Goal: Task Accomplishment & Management: Manage account settings

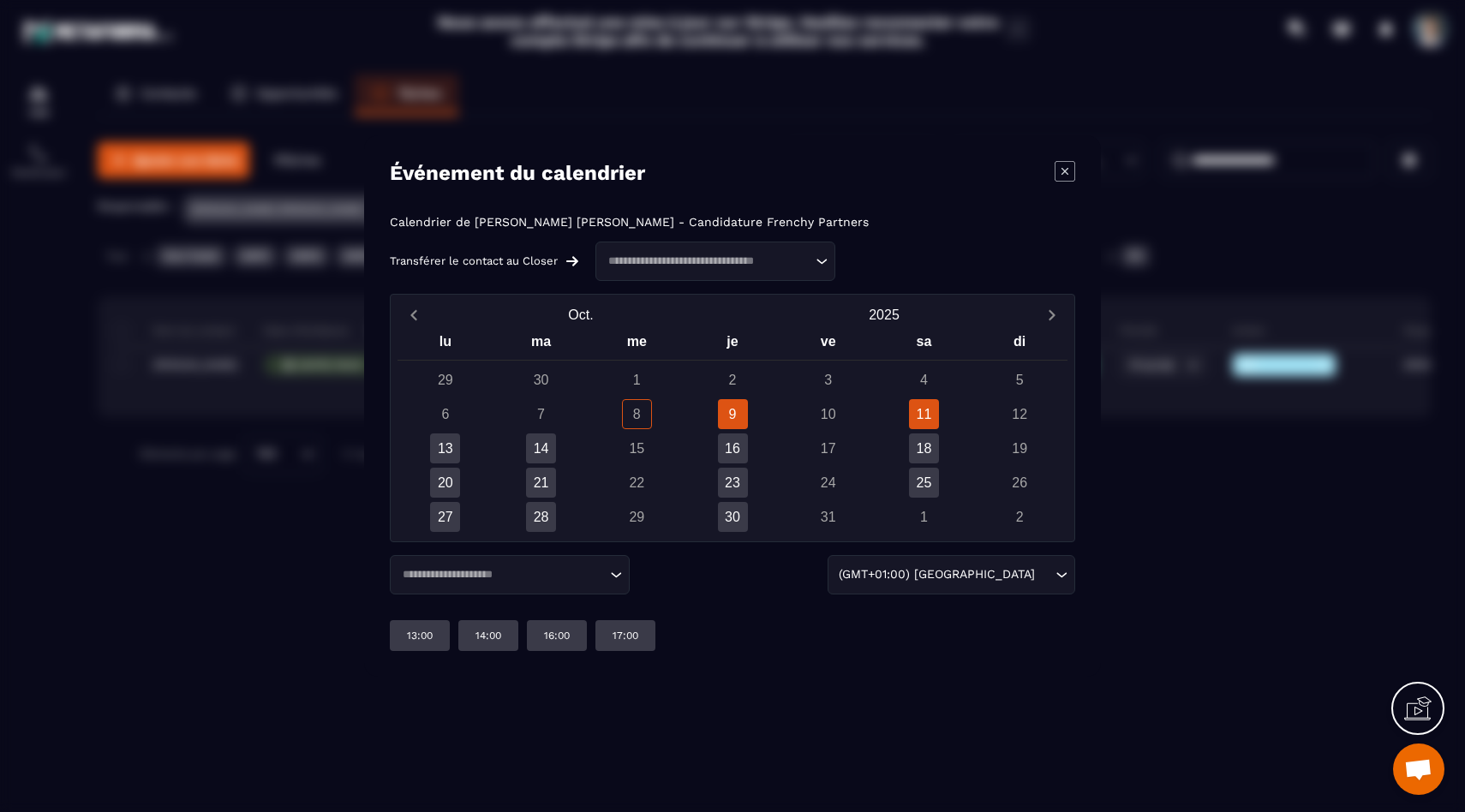
click at [933, 423] on div "11" at bounding box center [924, 414] width 30 height 30
click at [629, 641] on p "15:00" at bounding box center [625, 636] width 26 height 14
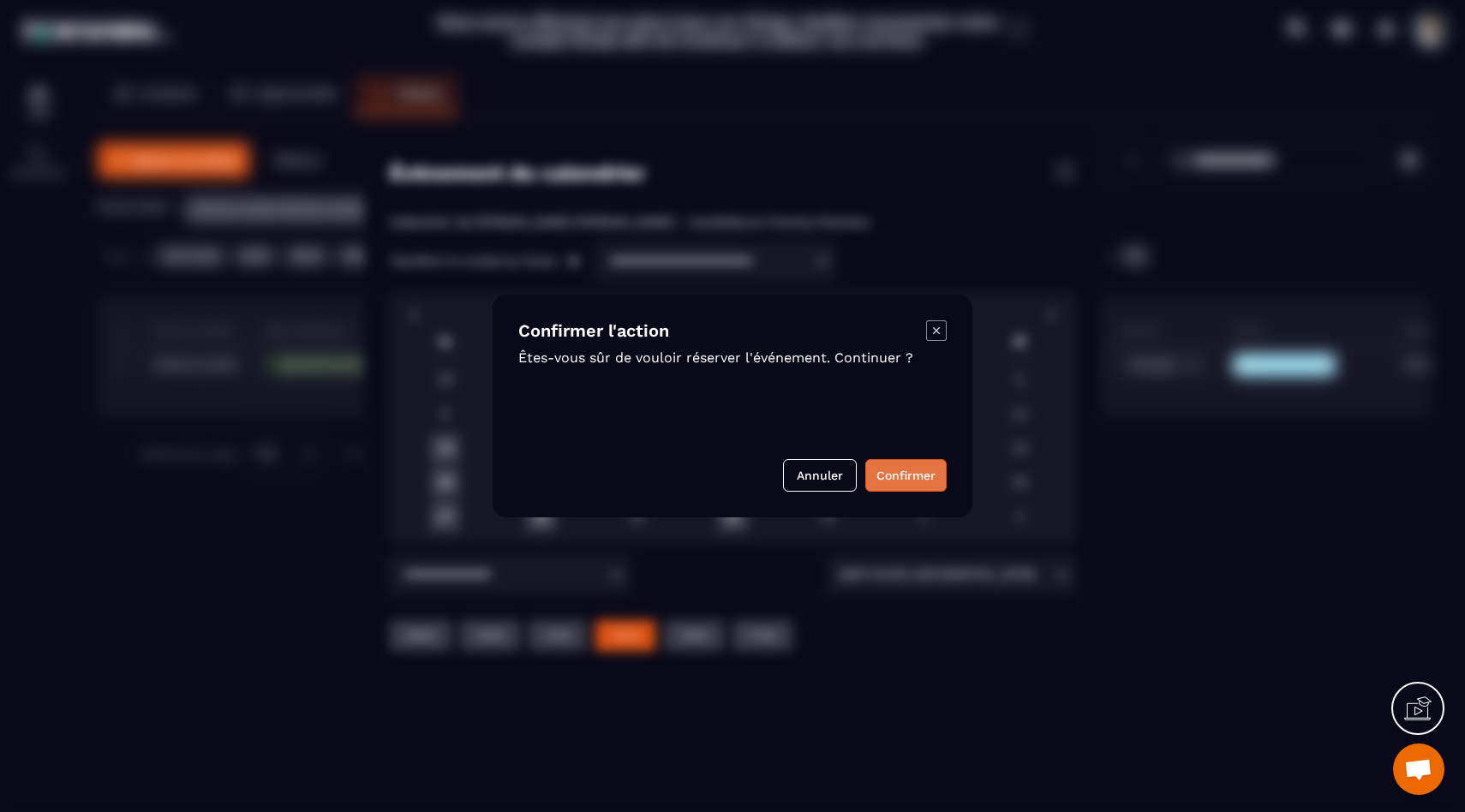
click at [909, 469] on button "Confirmer" at bounding box center [906, 475] width 81 height 33
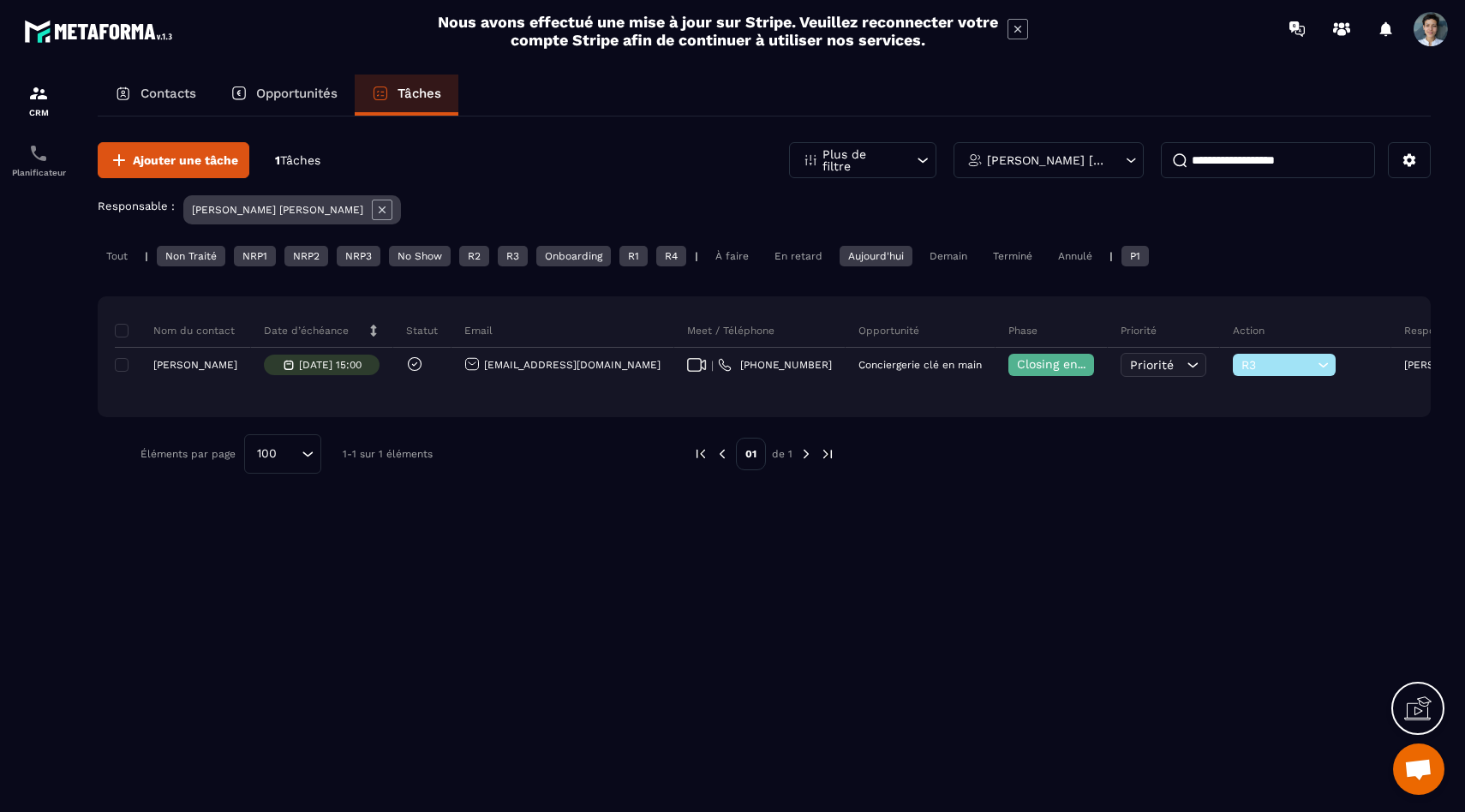
click at [884, 253] on div "Aujourd'hui" at bounding box center [876, 256] width 73 height 21
click at [119, 253] on div "Tout" at bounding box center [117, 256] width 39 height 21
click at [379, 210] on icon at bounding box center [382, 210] width 7 height 7
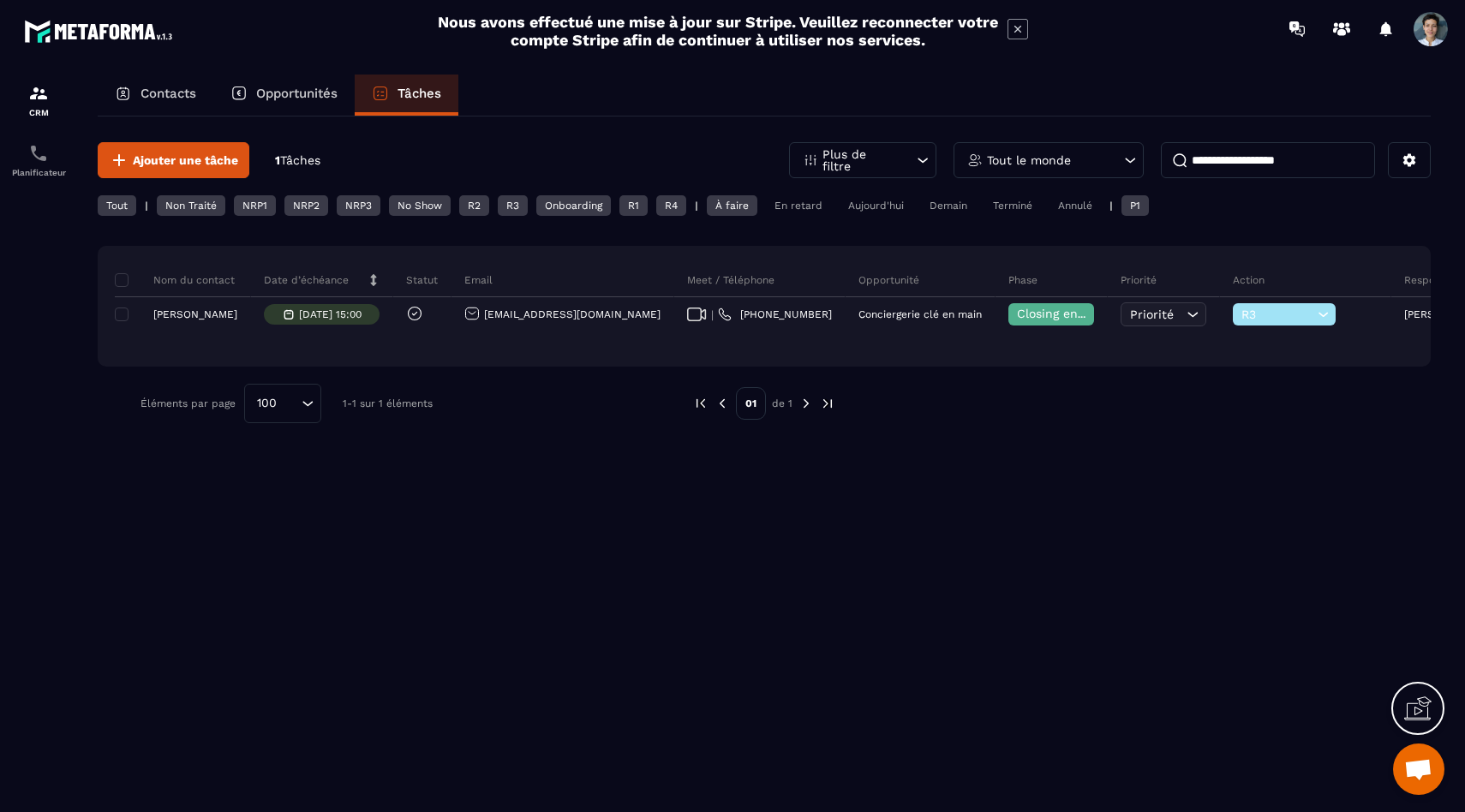
click at [883, 204] on div "Aujourd'hui" at bounding box center [876, 206] width 73 height 21
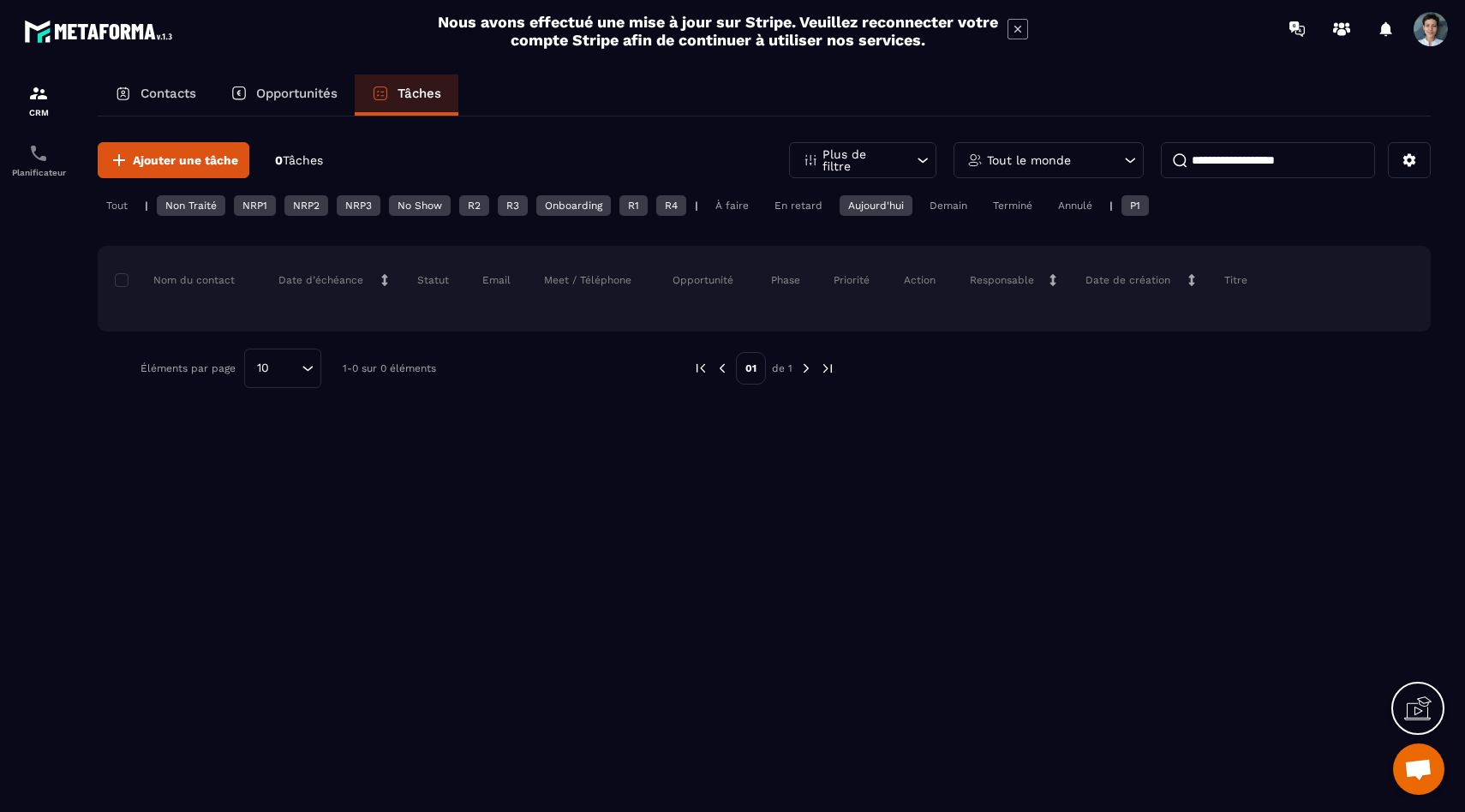
click at [1056, 146] on div "Tout le monde" at bounding box center [1049, 160] width 190 height 36
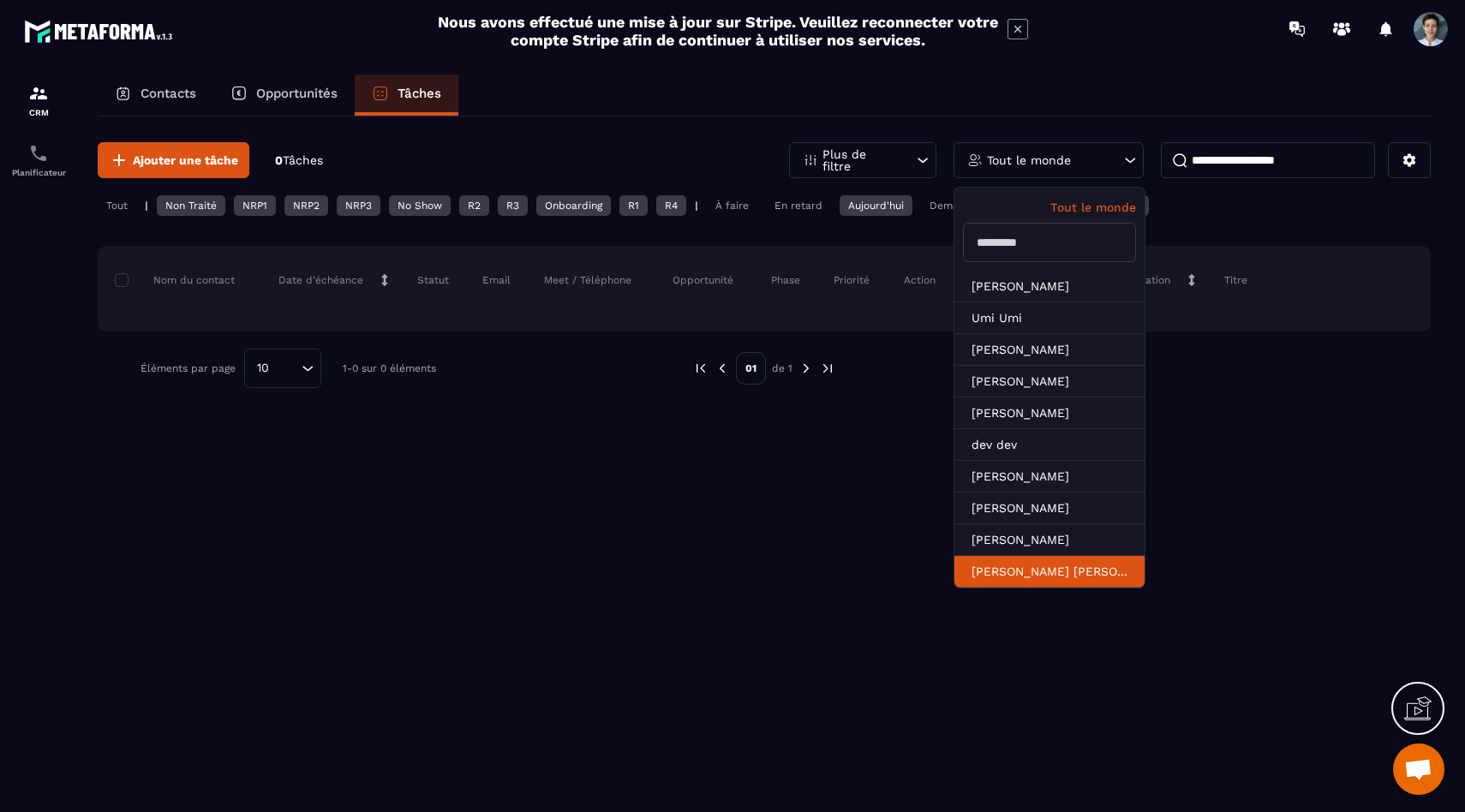
click at [993, 570] on li "[PERSON_NAME] [PERSON_NAME]" at bounding box center [1049, 571] width 190 height 32
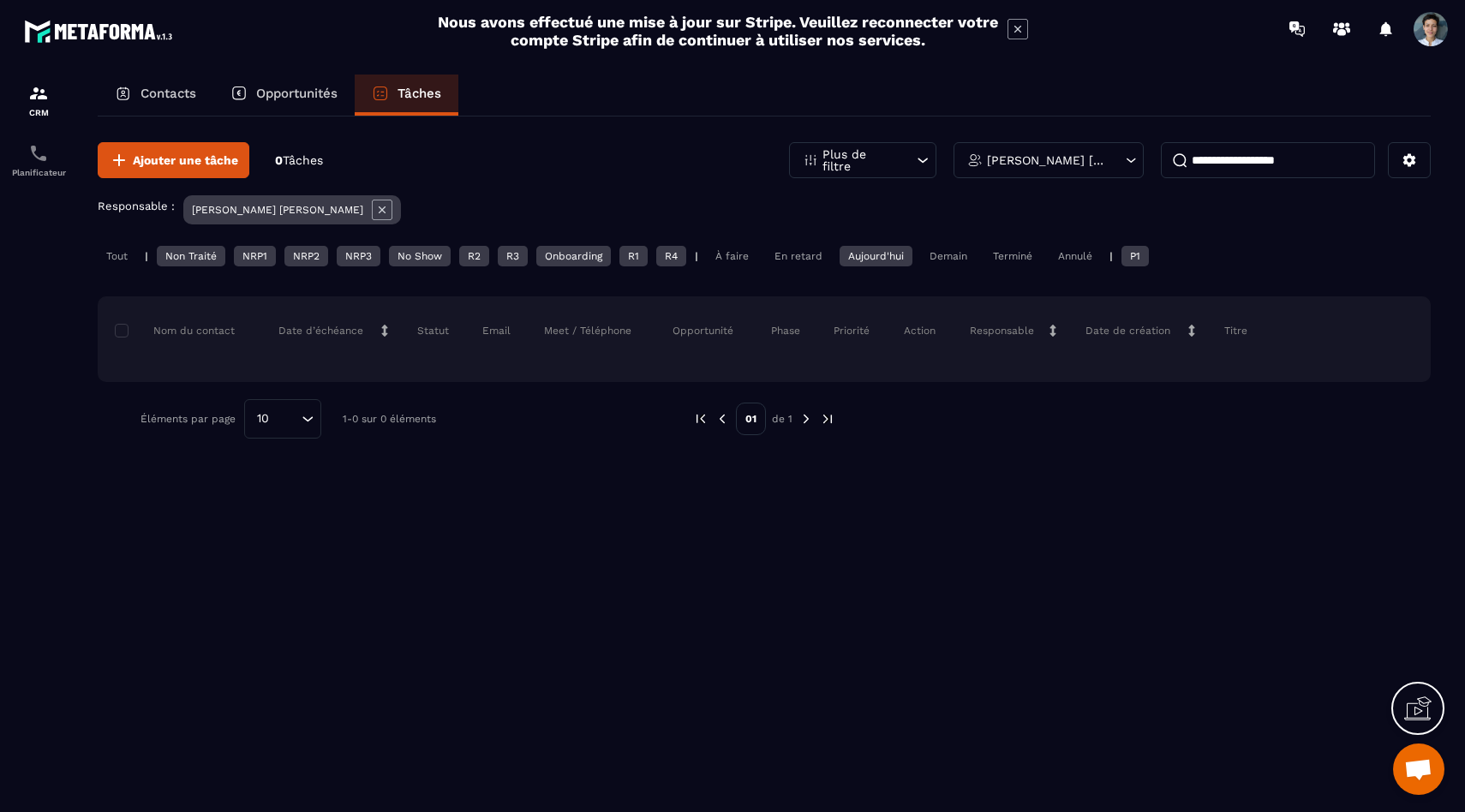
click at [120, 266] on div "Tout | Non Traité NRP1 NRP2 NRP3 No Show R2 R3 Onboarding R1 R4 | À faire En re…" at bounding box center [764, 258] width 1333 height 25
click at [117, 251] on div "Tout" at bounding box center [117, 256] width 39 height 21
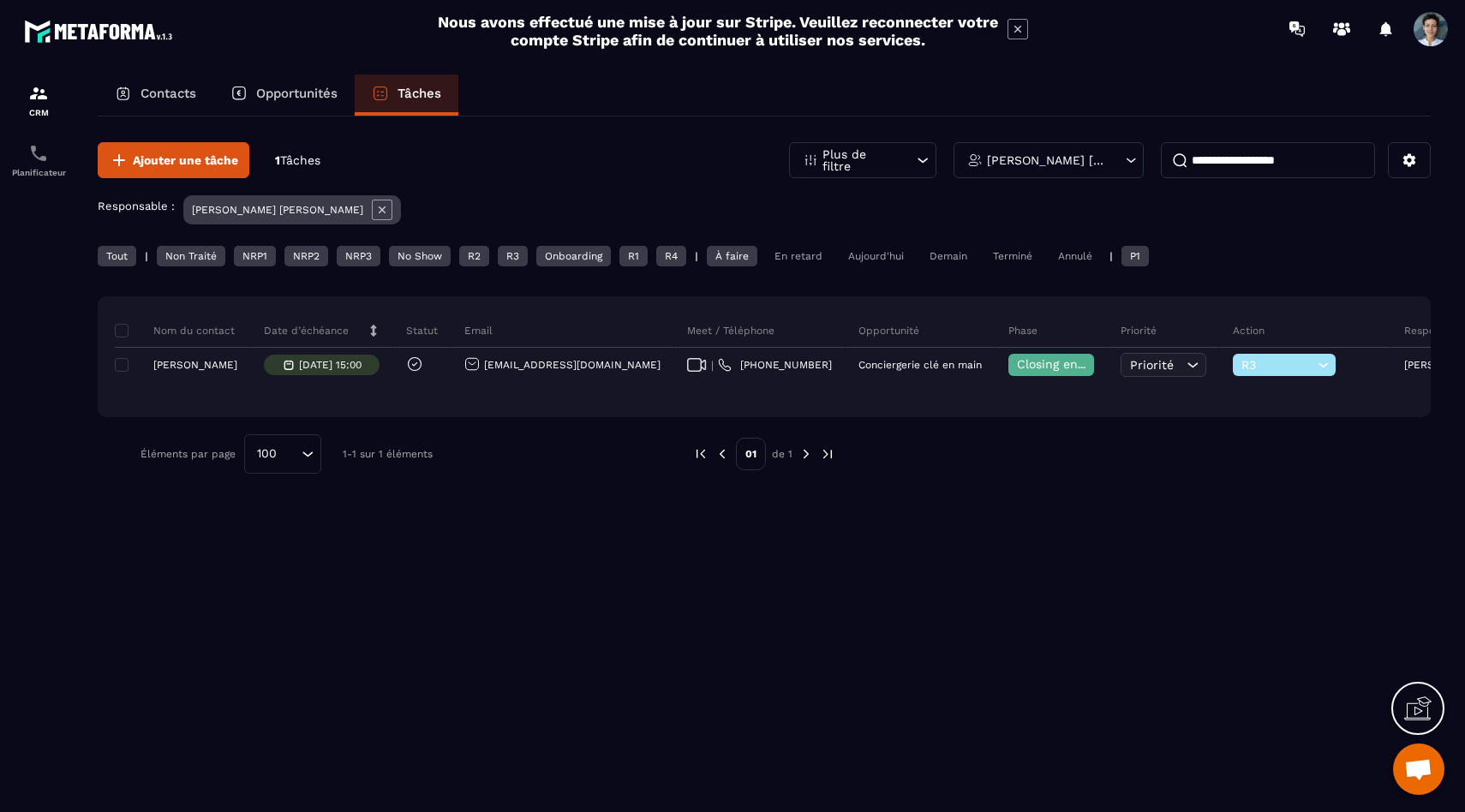
click at [933, 266] on div "Demain" at bounding box center [948, 256] width 55 height 21
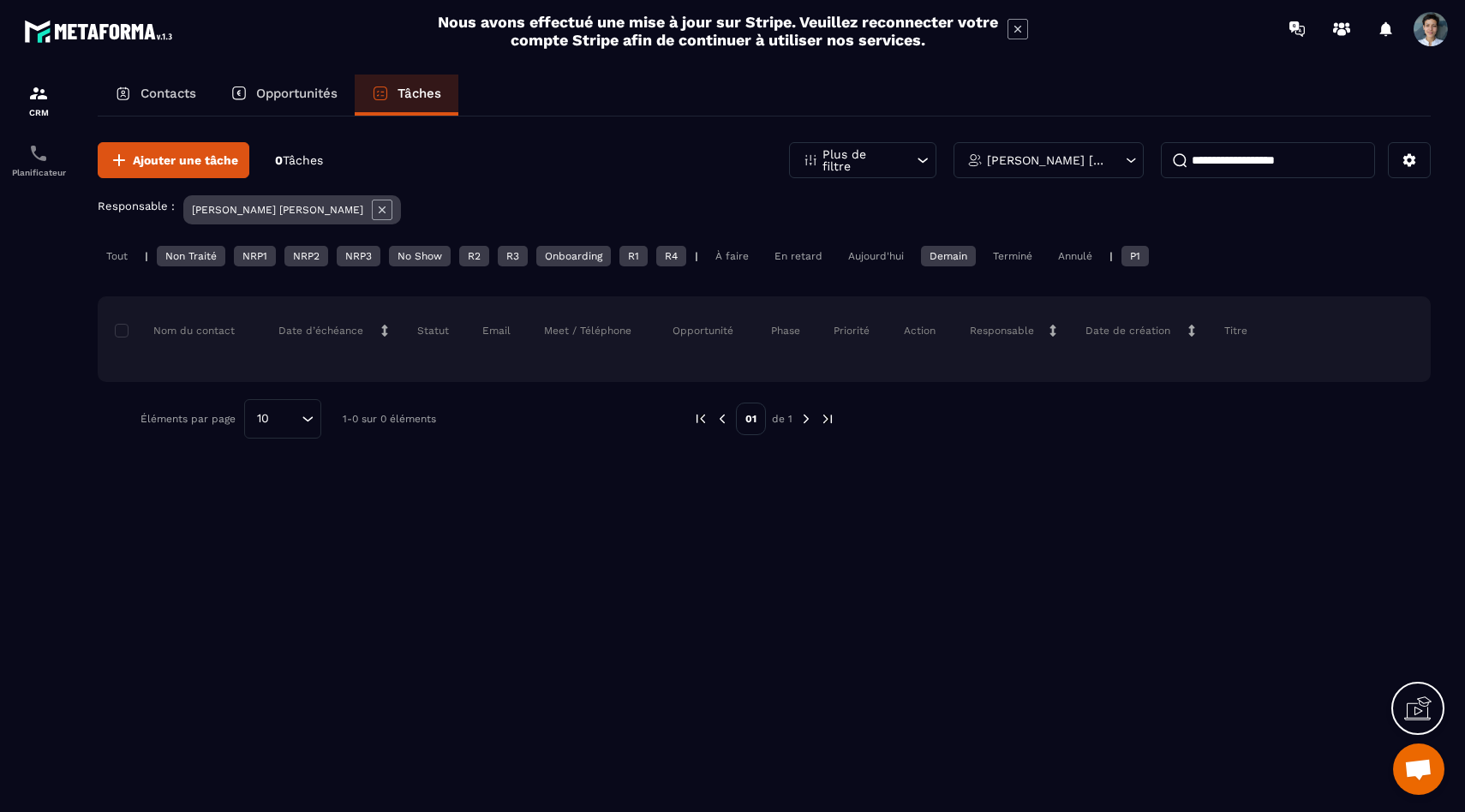
click at [887, 260] on div "Aujourd'hui" at bounding box center [876, 256] width 73 height 21
click at [112, 248] on div "Tout" at bounding box center [117, 256] width 39 height 21
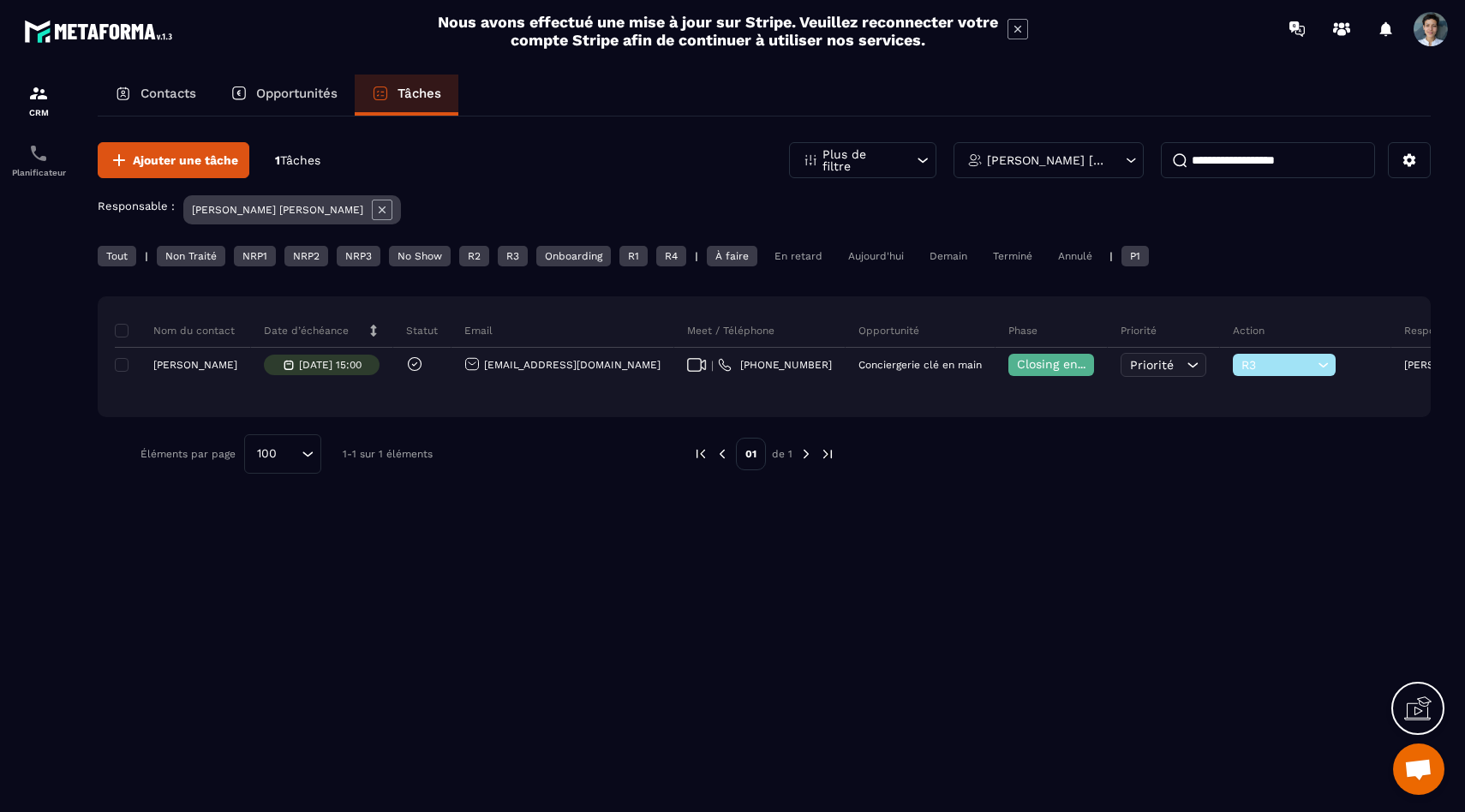
drag, startPoint x: 1332, startPoint y: 163, endPoint x: 1054, endPoint y: 155, distance: 278.1
click at [1054, 155] on div "**********" at bounding box center [1109, 160] width 642 height 36
click at [888, 255] on div "Aujourd'hui" at bounding box center [876, 256] width 73 height 21
click at [136, 258] on div "Tout | Non Traité NRP1 NRP2 NRP3 No Show R2 R3 Onboarding R1 R4 | À faire En re…" at bounding box center [764, 258] width 1333 height 25
click at [118, 259] on div "Tout" at bounding box center [117, 256] width 39 height 21
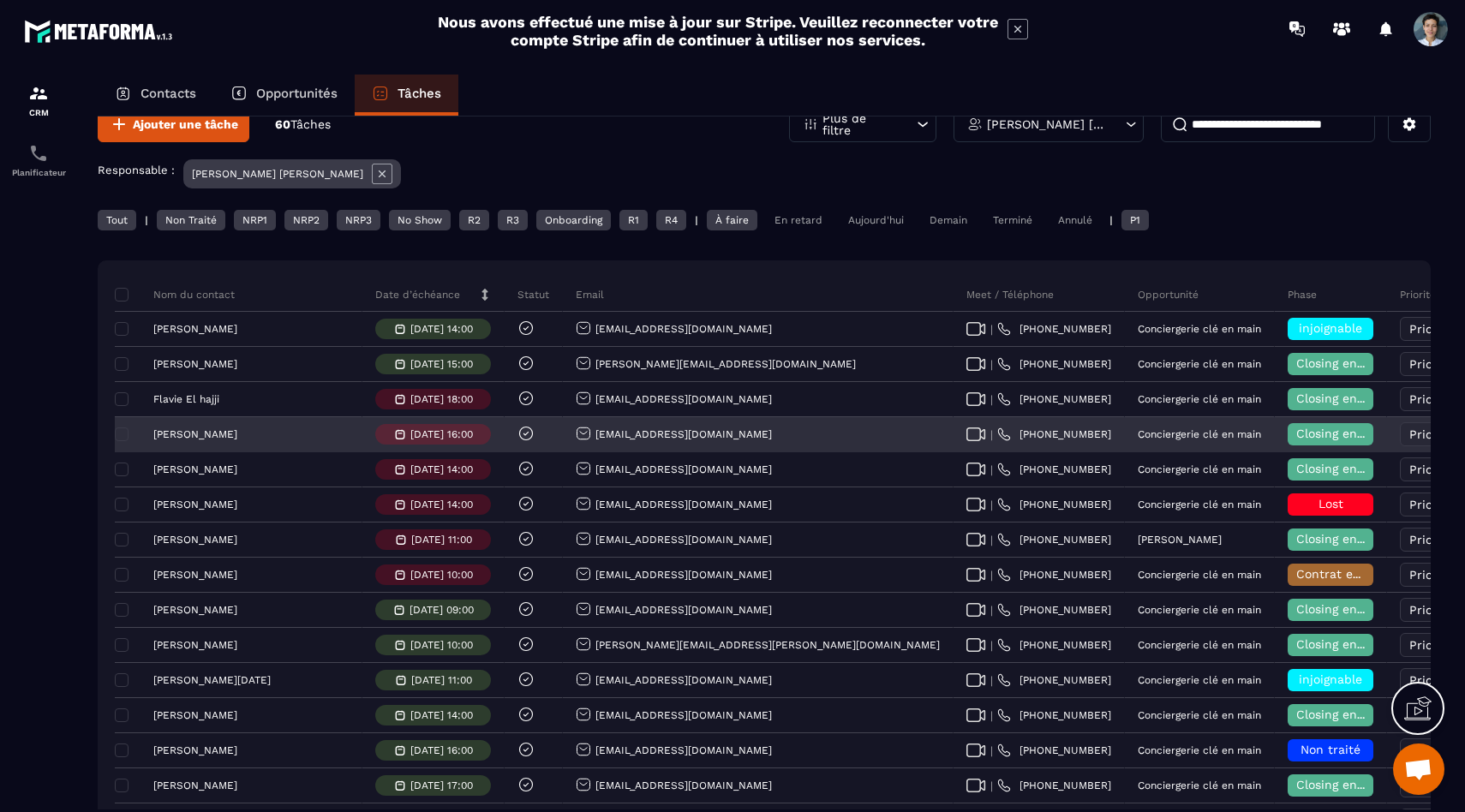
scroll to position [27, 0]
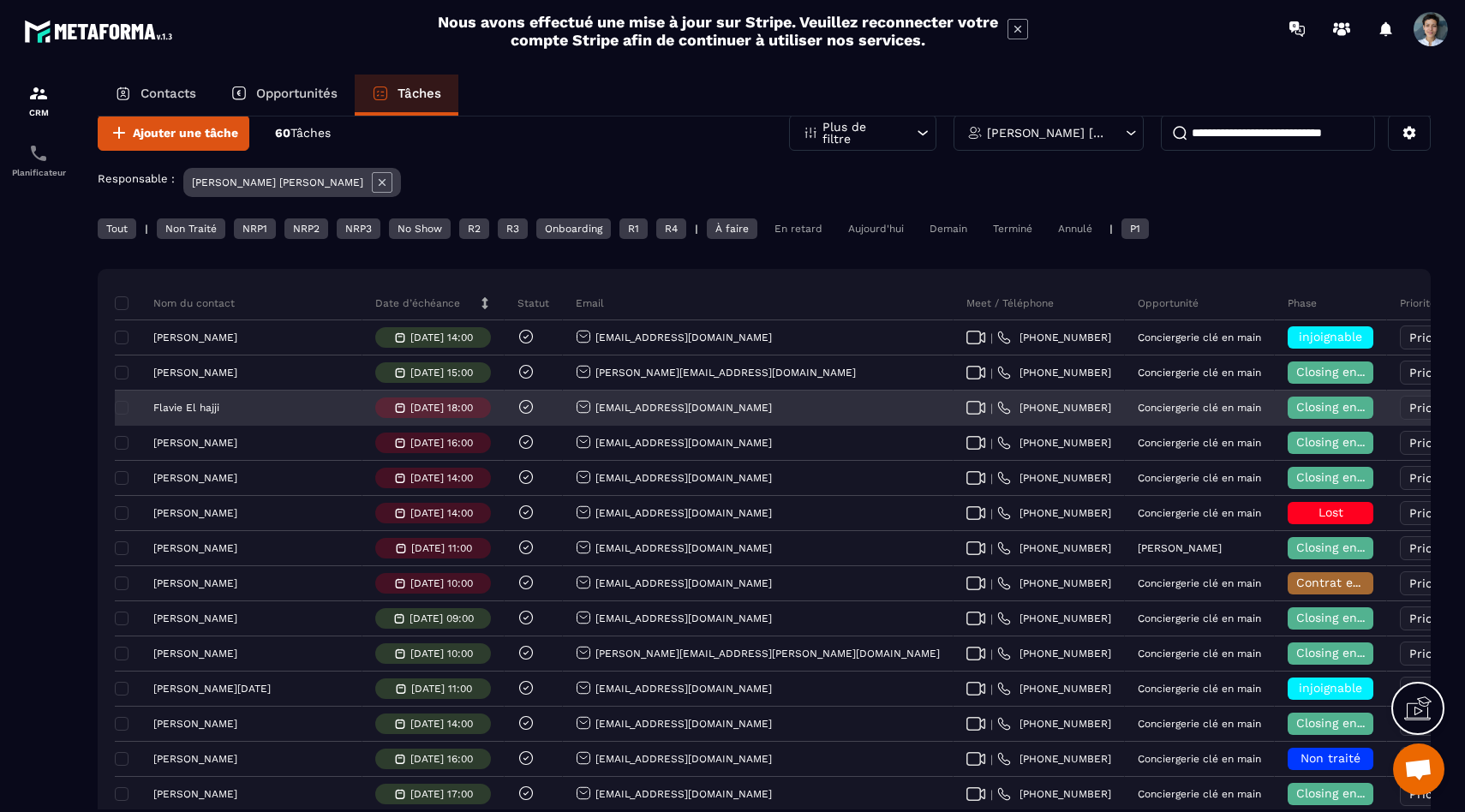
click at [203, 412] on p "Flavie El hajji" at bounding box center [186, 408] width 66 height 12
